Goal: Check status: Check status

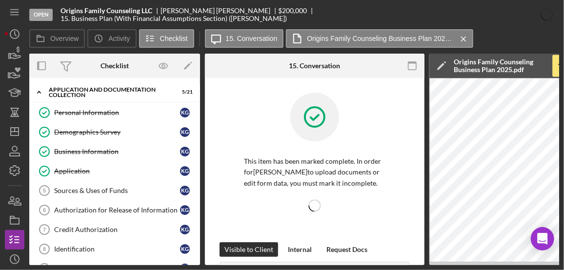
scroll to position [88, 0]
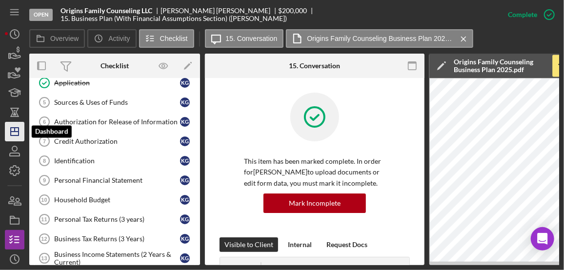
click at [12, 130] on icon "Icon/Dashboard" at bounding box center [14, 131] width 24 height 24
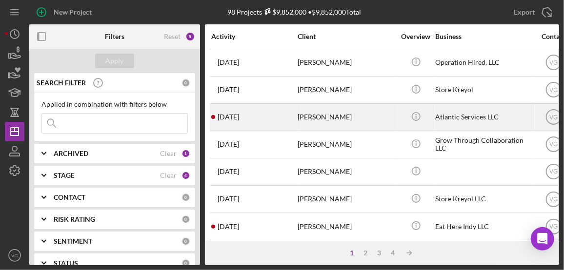
click at [316, 117] on div "[PERSON_NAME]" at bounding box center [346, 117] width 98 height 26
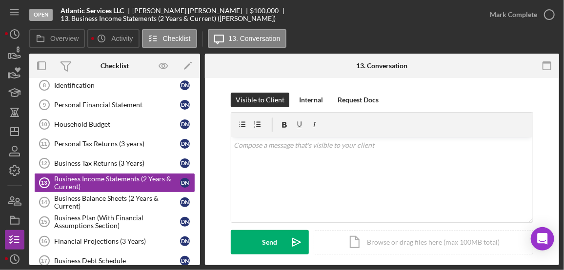
scroll to position [169, 0]
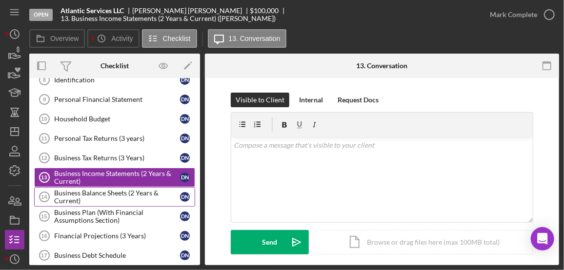
click at [92, 197] on div "Business Balance Sheets (2 Years & Current)" at bounding box center [117, 197] width 126 height 16
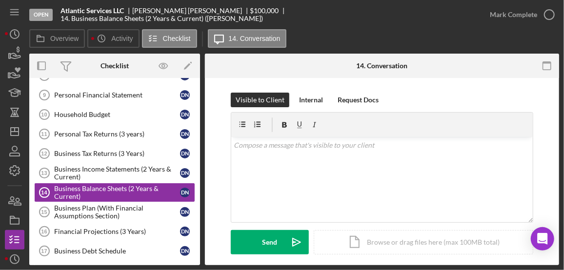
scroll to position [172, 0]
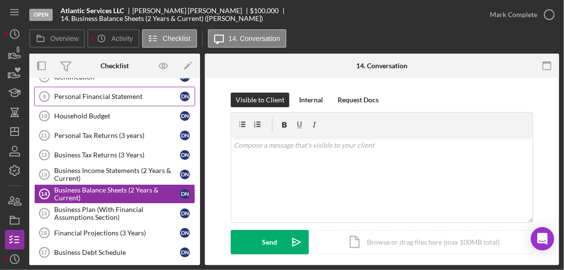
click at [91, 98] on link "Personal Financial Statement 9 Personal Financial Statement D N" at bounding box center [114, 97] width 161 height 20
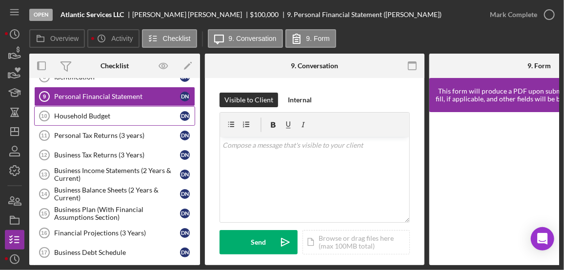
click at [91, 114] on div "Household Budget" at bounding box center [117, 116] width 126 height 8
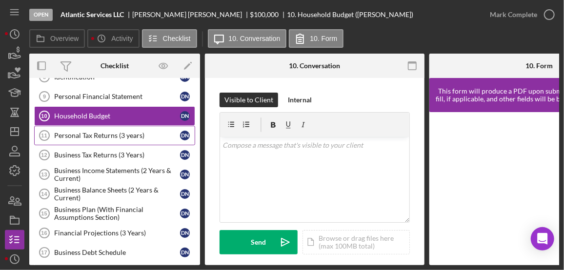
click at [90, 132] on div "Personal Tax Returns (3 years)" at bounding box center [117, 136] width 126 height 8
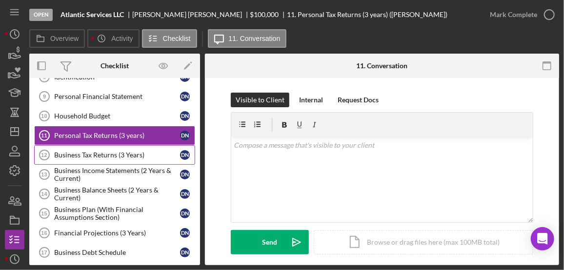
click at [91, 155] on link "Business Tax Returns (3 Years) 12 Business Tax Returns (3 Years) D N" at bounding box center [114, 155] width 161 height 20
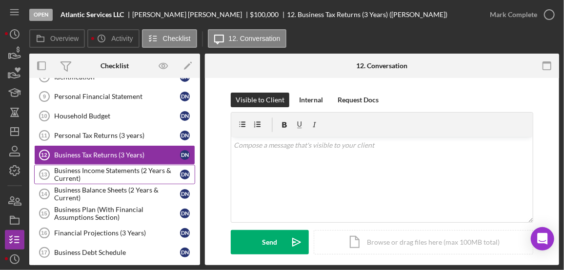
click at [92, 169] on div "Business Income Statements (2 Years & Current)" at bounding box center [117, 175] width 126 height 16
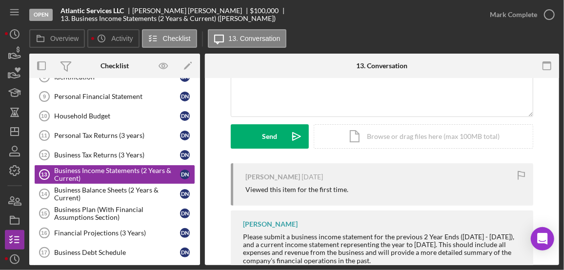
scroll to position [136, 0]
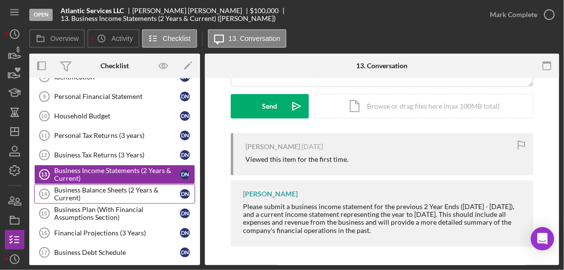
click at [115, 193] on div "Business Balance Sheets (2 Years & Current)" at bounding box center [117, 194] width 126 height 16
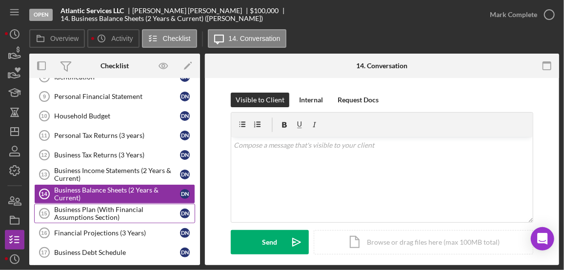
click at [114, 208] on div "Business Plan (With Financial Assumptions Section)" at bounding box center [117, 214] width 126 height 16
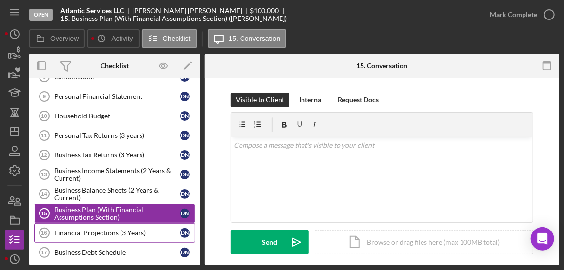
click at [113, 230] on div "Financial Projections (3 Years)" at bounding box center [117, 233] width 126 height 8
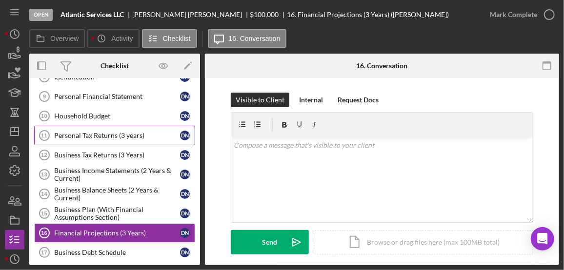
click at [112, 132] on div "Personal Tax Returns (3 years)" at bounding box center [117, 136] width 126 height 8
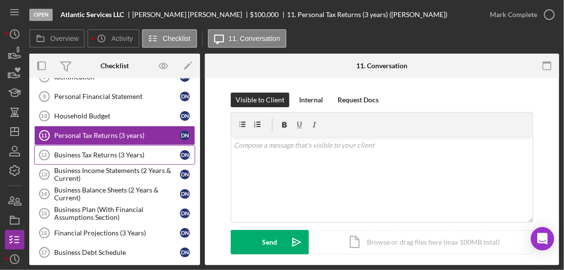
click at [104, 151] on div "Business Tax Returns (3 Years)" at bounding box center [117, 155] width 126 height 8
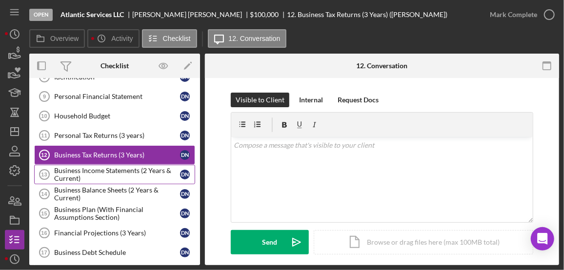
click at [138, 170] on div "Business Income Statements (2 Years & Current)" at bounding box center [117, 175] width 126 height 16
